Goal: Task Accomplishment & Management: Complete application form

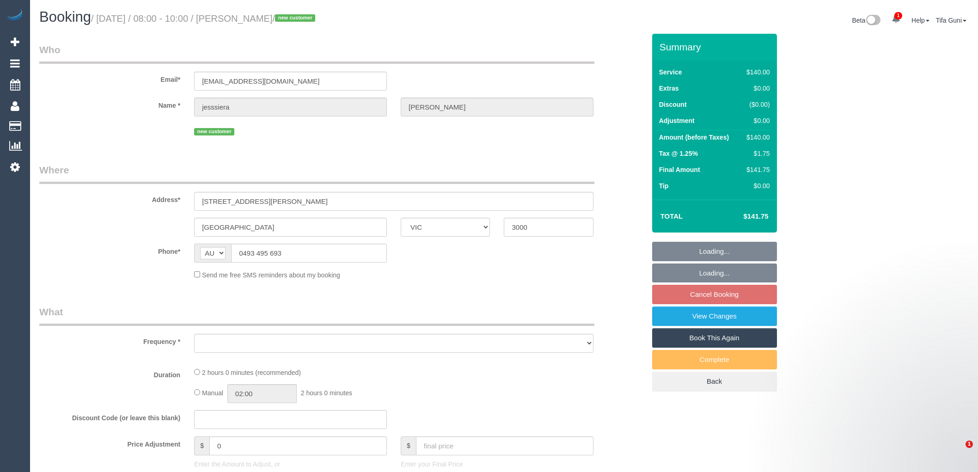
select select "VIC"
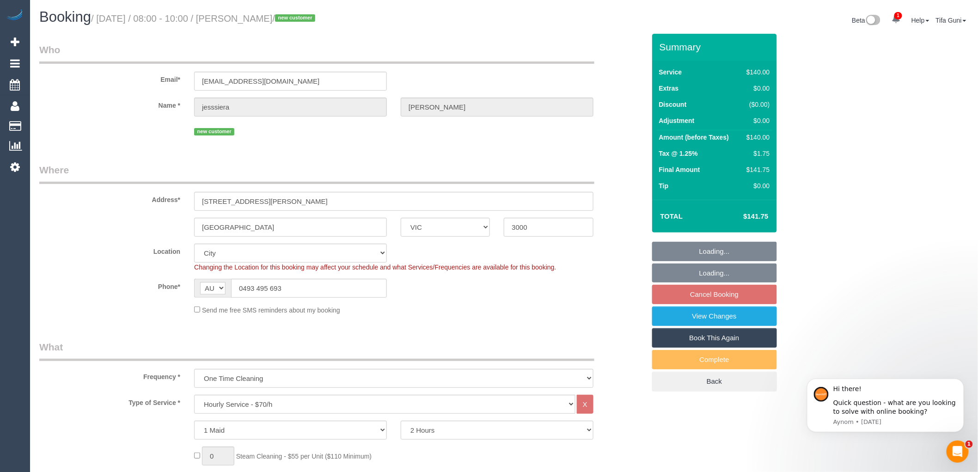
select select "object:711"
select select "string:stripe-pm_1Ry0Lv2GScqysDRVfT76lFDc"
select select "number:28"
select select "number:14"
select select "number:18"
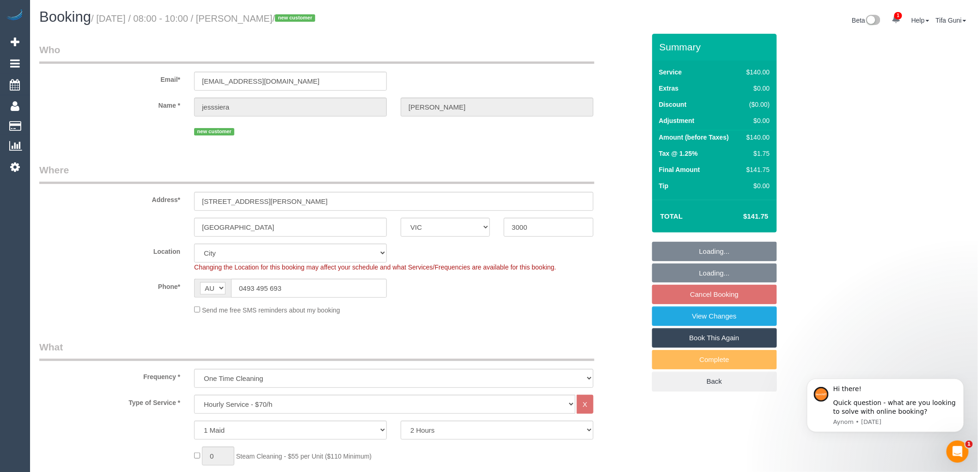
select select "number:36"
select select "spot2"
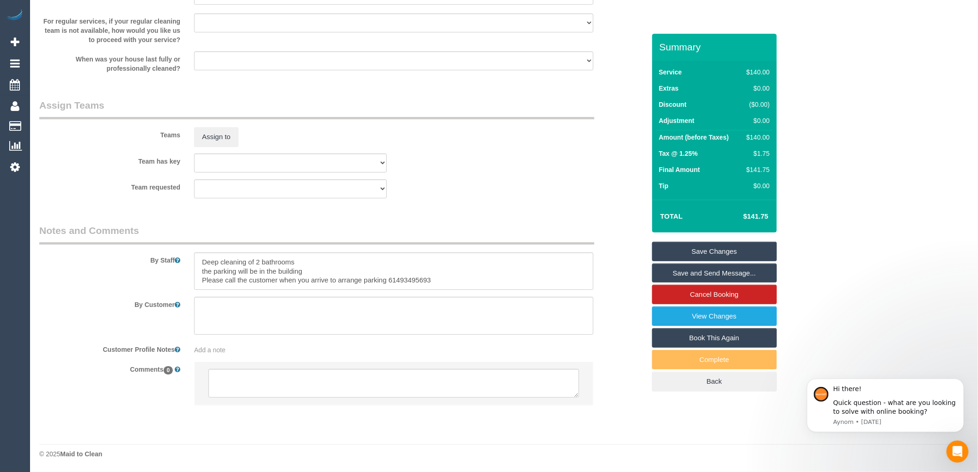
scroll to position [1279, 0]
click at [246, 377] on textarea at bounding box center [393, 383] width 371 height 29
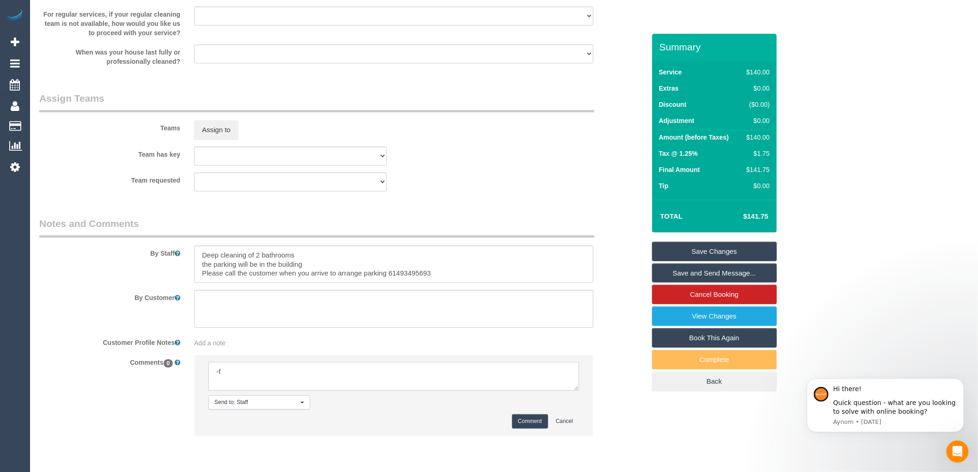
type textarea "-"
paste textarea "Flexibility dates: Flexibility times: Notes: knows we need to review Contact vi…"
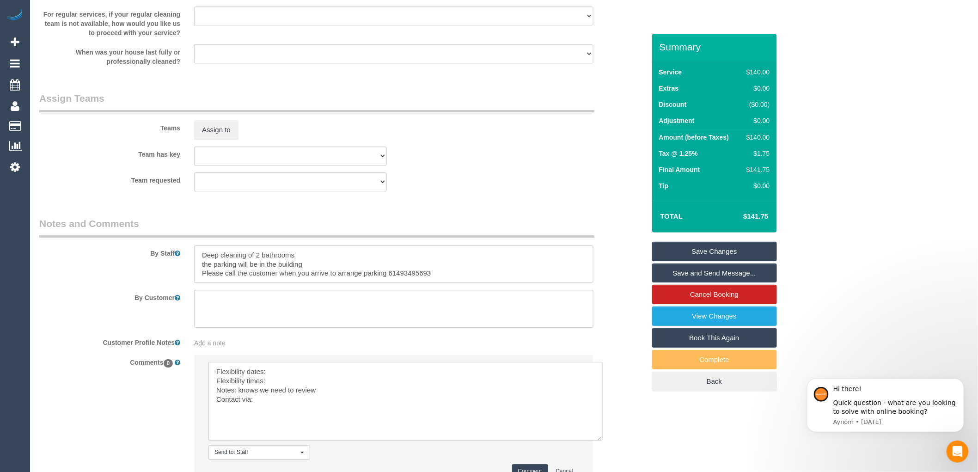
drag, startPoint x: 578, startPoint y: 395, endPoint x: 602, endPoint y: 445, distance: 55.4
click at [602, 441] on textarea at bounding box center [405, 401] width 394 height 79
click at [282, 378] on textarea at bounding box center [405, 401] width 394 height 79
click at [279, 389] on textarea at bounding box center [405, 401] width 394 height 79
click at [325, 396] on textarea at bounding box center [405, 401] width 394 height 79
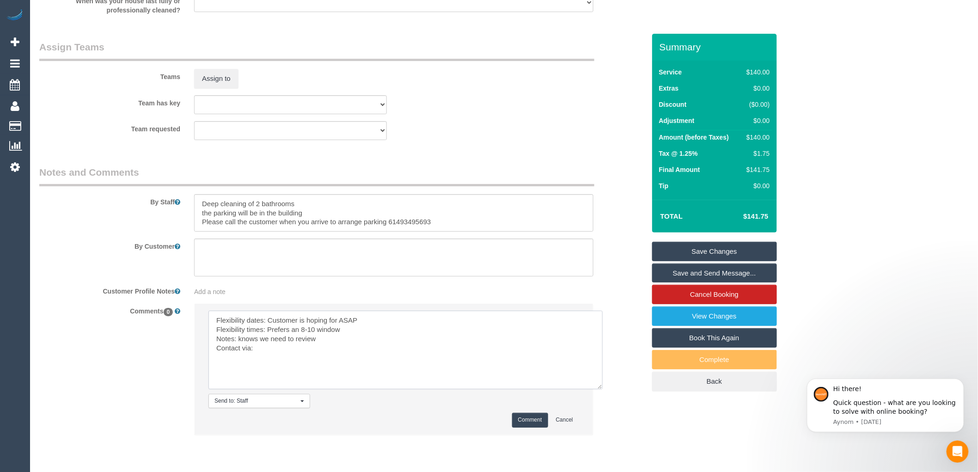
scroll to position [1367, 0]
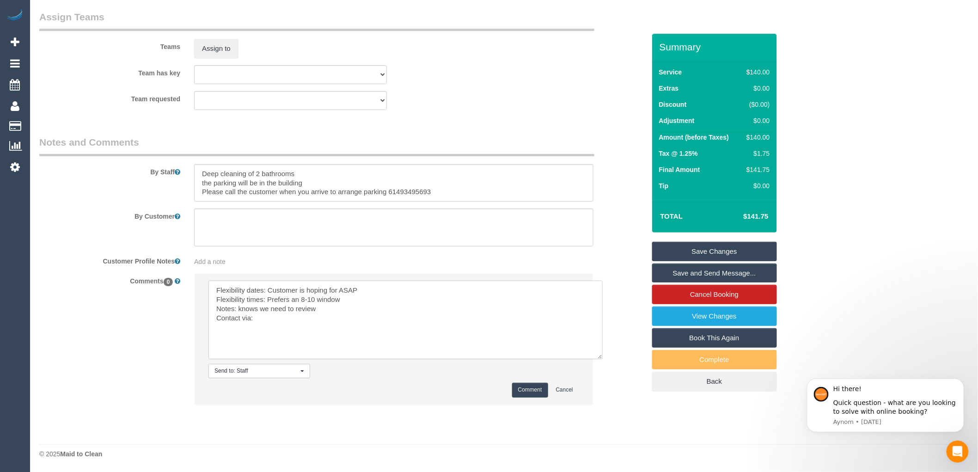
click at [257, 317] on textarea at bounding box center [405, 320] width 394 height 79
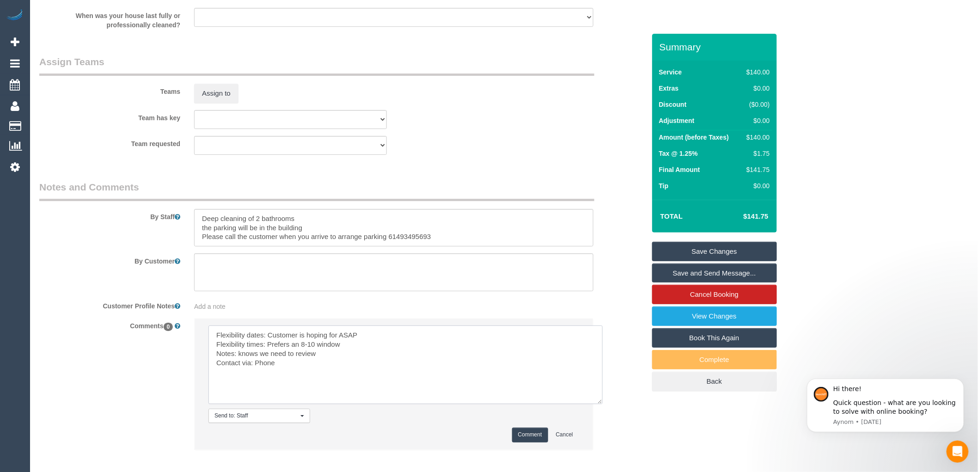
type textarea "Flexibility dates: Customer is hoping for ASAP Flexibility times: Prefers an 8-…"
click at [535, 441] on button "Comment" at bounding box center [530, 435] width 36 height 14
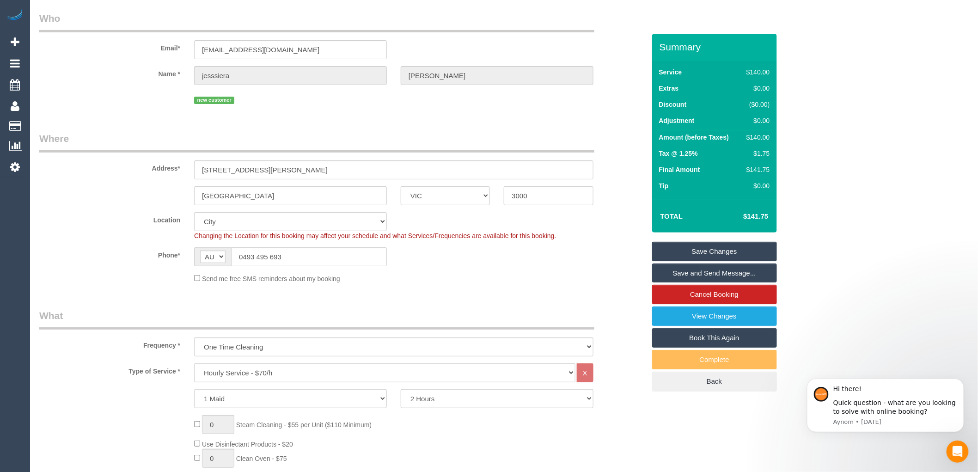
scroll to position [0, 0]
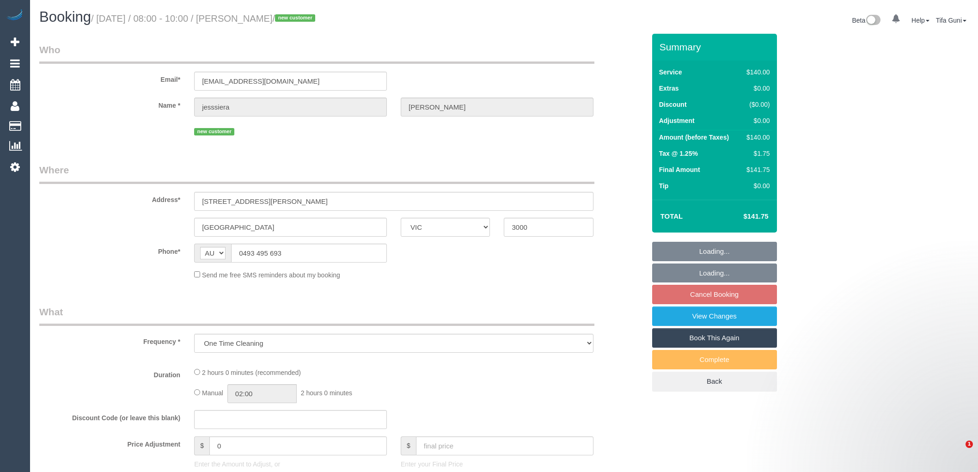
select select "VIC"
select select "string:stripe-pm_1Ry0Lv2GScqysDRVfT76lFDc"
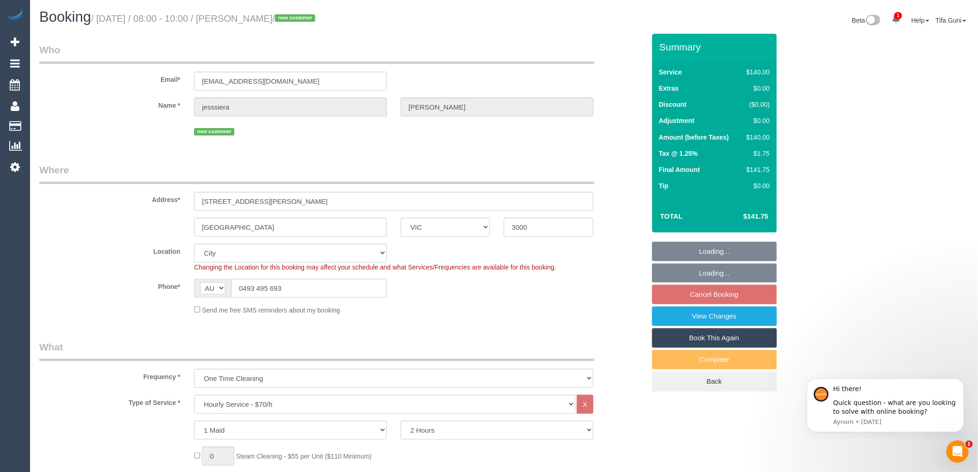
select select "object:878"
select select "number:28"
select select "number:14"
select select "number:18"
select select "number:36"
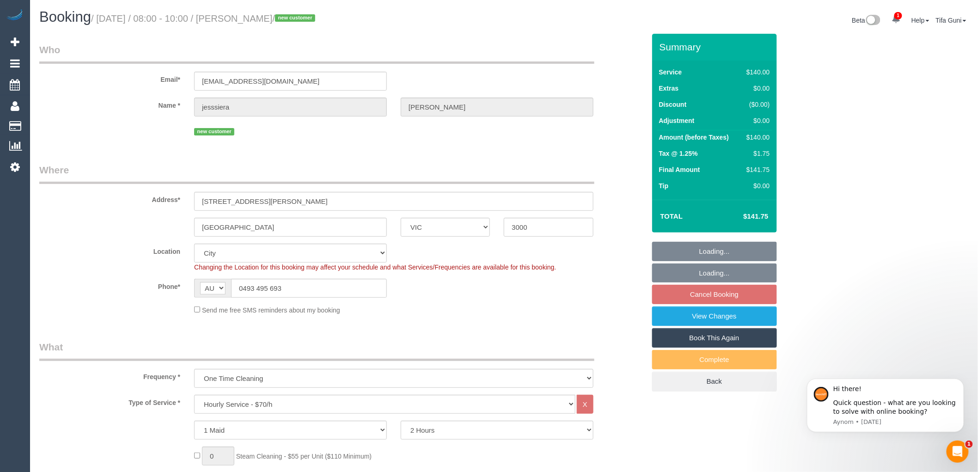
select select "spot2"
